Goal: Information Seeking & Learning: Learn about a topic

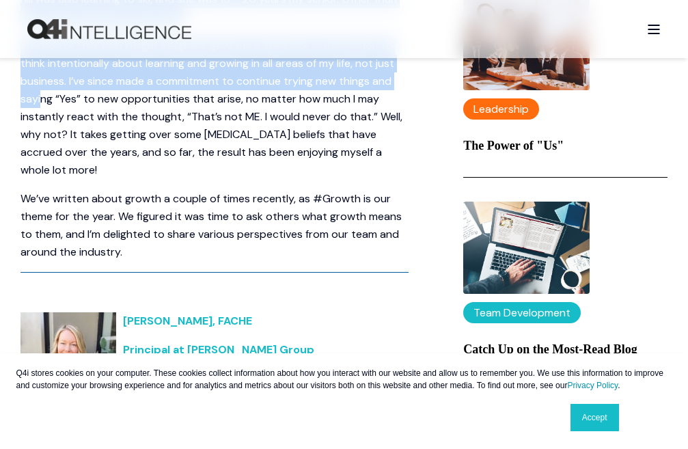
scroll to position [479, 0]
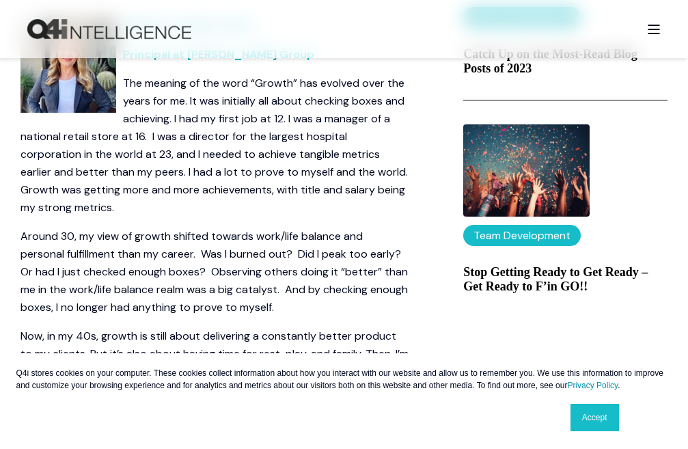
scroll to position [820, 0]
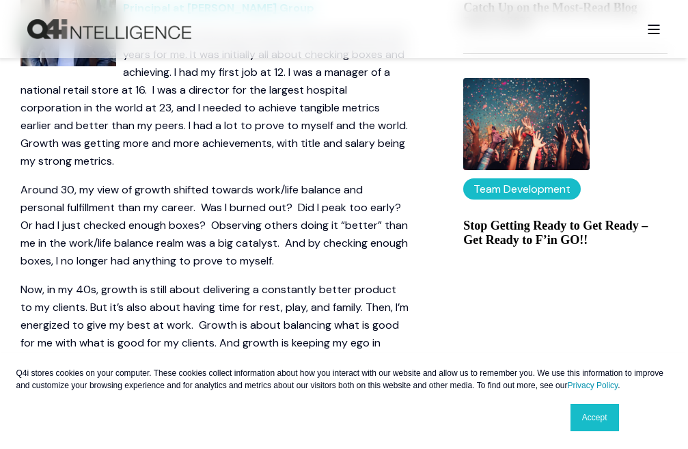
drag, startPoint x: 107, startPoint y: 141, endPoint x: 136, endPoint y: 204, distance: 69.4
click at [136, 170] on p "The meaning of the word “Growth” has evolved over the years for me. It was init…" at bounding box center [215, 99] width 388 height 142
drag, startPoint x: 105, startPoint y: 142, endPoint x: 111, endPoint y: 217, distance: 76.1
click at [111, 170] on p "The meaning of the word “Growth” has evolved over the years for me. It was init…" at bounding box center [215, 99] width 388 height 142
copy p "The meaning of the word “Growth” has evolved over the years for me. It was init…"
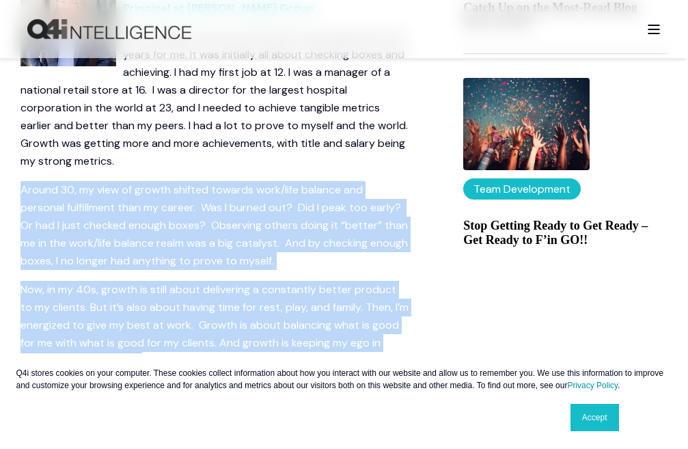
drag, startPoint x: 0, startPoint y: 242, endPoint x: 301, endPoint y: 343, distance: 318.0
copy span "Around 30, my view of growth shifted towards work/life balance and personal ful…"
